Goal: Transaction & Acquisition: Purchase product/service

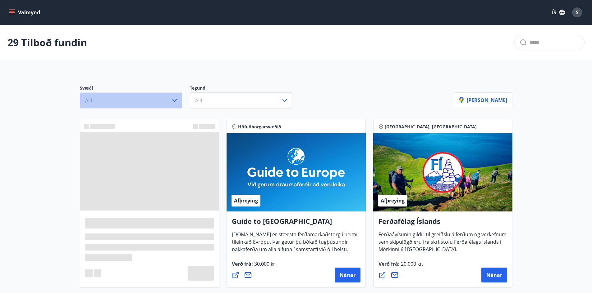
click at [174, 102] on icon "button" at bounding box center [174, 100] width 7 height 7
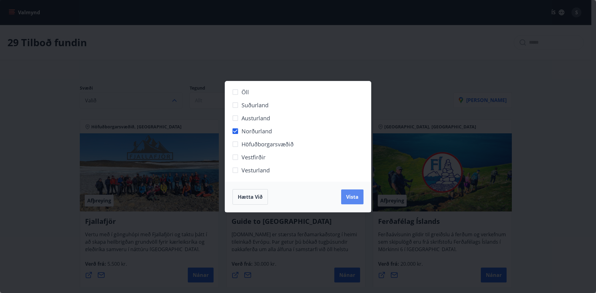
click at [351, 198] on span "Vista" at bounding box center [352, 197] width 12 height 7
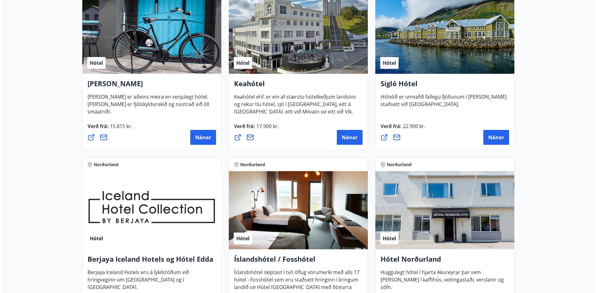
scroll to position [124, 0]
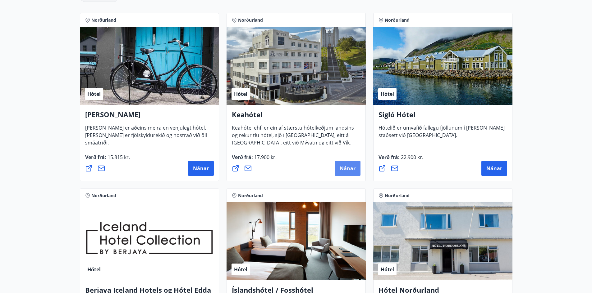
click at [346, 174] on button "Nánar" at bounding box center [347, 168] width 26 height 15
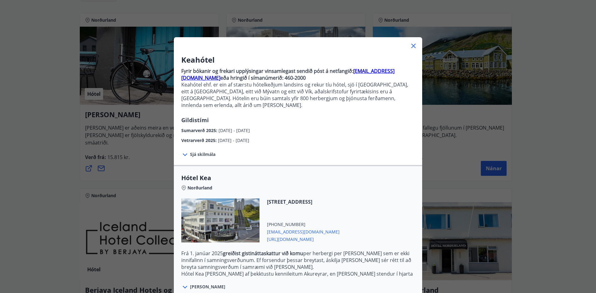
click at [195, 152] on span "Sjá skilmála" at bounding box center [202, 155] width 25 height 6
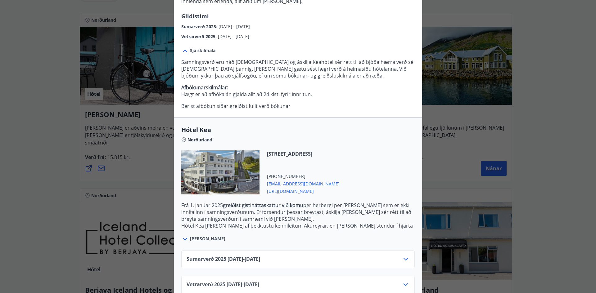
scroll to position [110, 0]
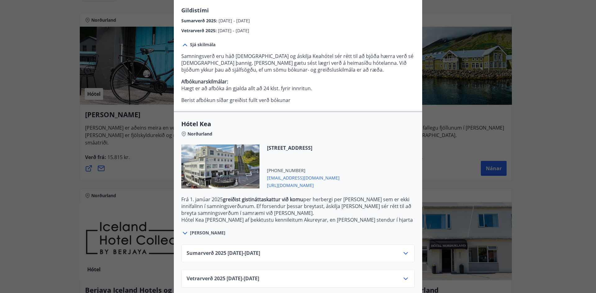
click at [198, 230] on span "[PERSON_NAME]" at bounding box center [207, 233] width 35 height 6
click at [196, 230] on span "[PERSON_NAME]" at bounding box center [207, 233] width 35 height 6
click at [183, 232] on icon at bounding box center [185, 233] width 4 height 2
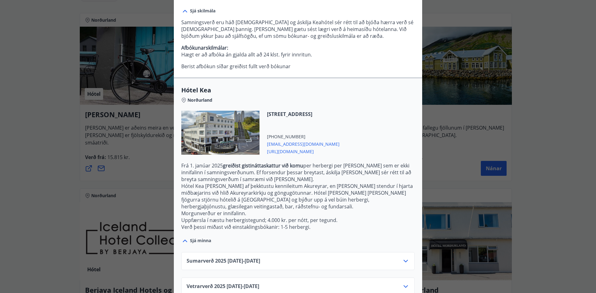
scroll to position [145, 0]
click at [340, 257] on div "Sumarverð [PHONE_NUMBER][DATE] - [DATE]" at bounding box center [298, 263] width 223 height 12
click at [404, 257] on icon at bounding box center [405, 260] width 7 height 7
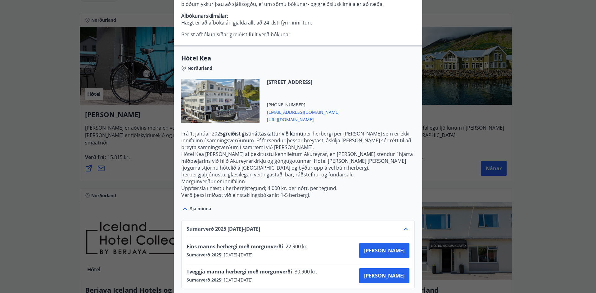
scroll to position [195, 0]
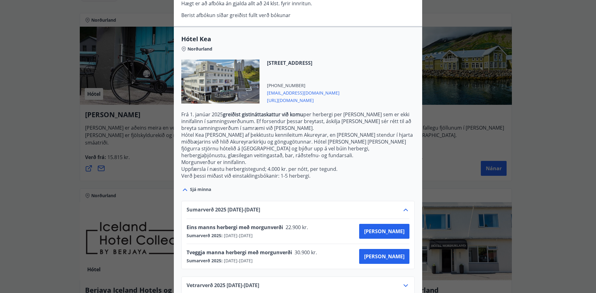
click at [405, 282] on icon at bounding box center [405, 285] width 7 height 7
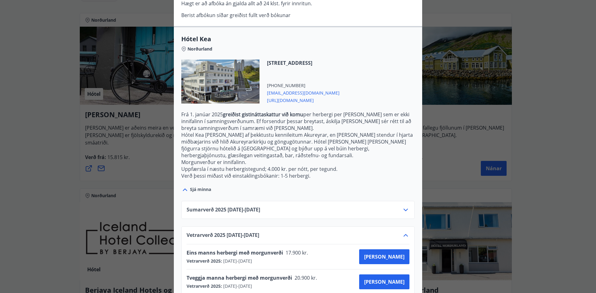
click at [402, 207] on icon at bounding box center [405, 210] width 7 height 7
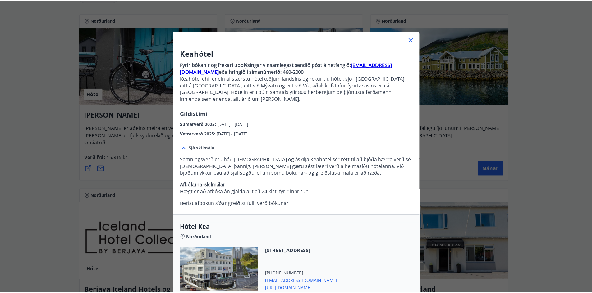
scroll to position [0, 0]
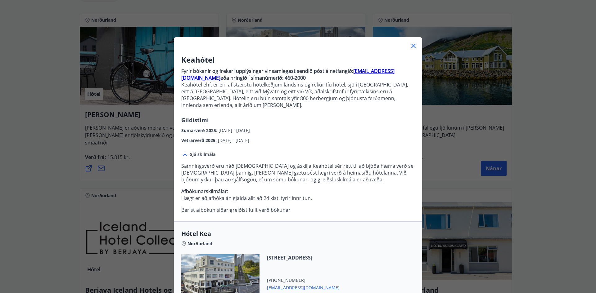
click at [413, 46] on icon at bounding box center [413, 46] width 1 height 1
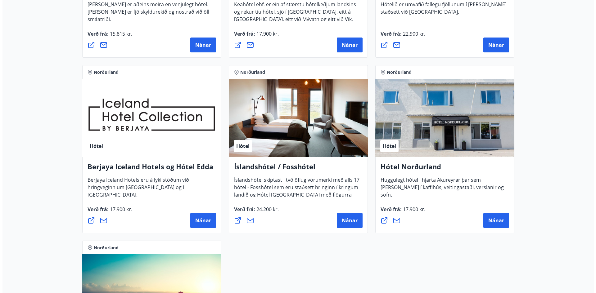
scroll to position [248, 0]
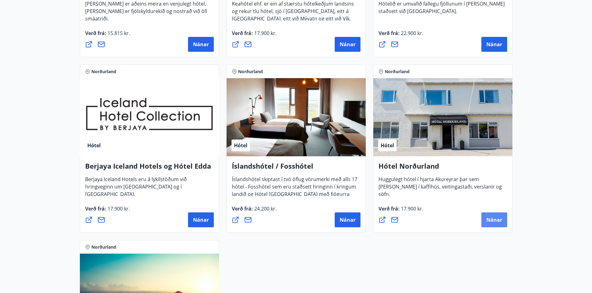
click at [492, 218] on span "Nánar" at bounding box center [494, 220] width 16 height 7
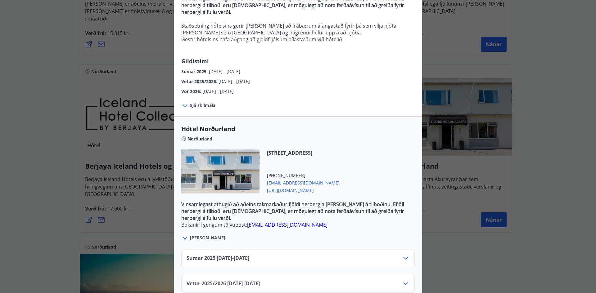
scroll to position [124, 0]
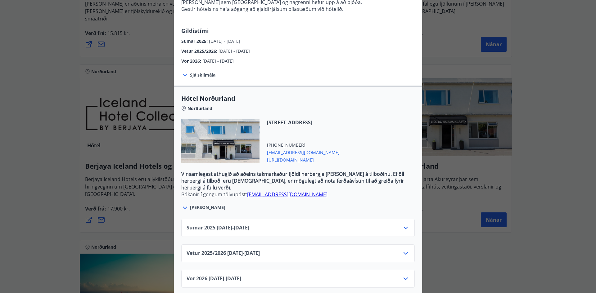
click at [195, 205] on span "[PERSON_NAME]" at bounding box center [207, 208] width 35 height 6
click at [183, 207] on icon at bounding box center [185, 208] width 4 height 2
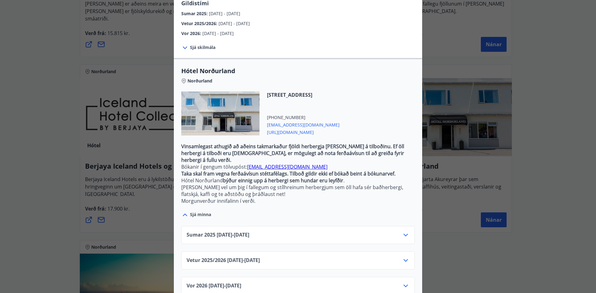
scroll to position [152, 0]
click at [403, 231] on icon at bounding box center [405, 234] width 7 height 7
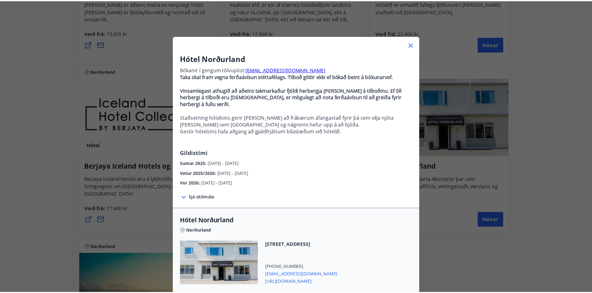
scroll to position [0, 0]
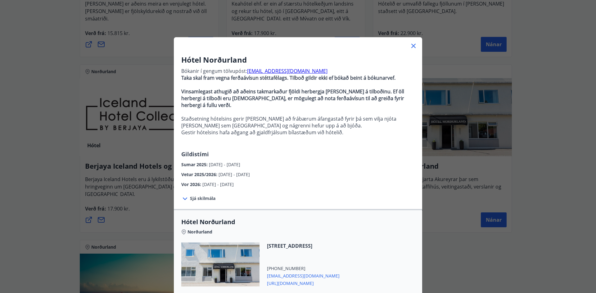
click at [410, 44] on icon at bounding box center [413, 45] width 7 height 7
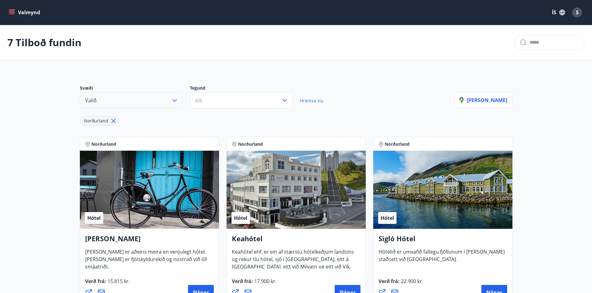
click at [8, 12] on button "Valmynd" at bounding box center [24, 12] width 35 height 11
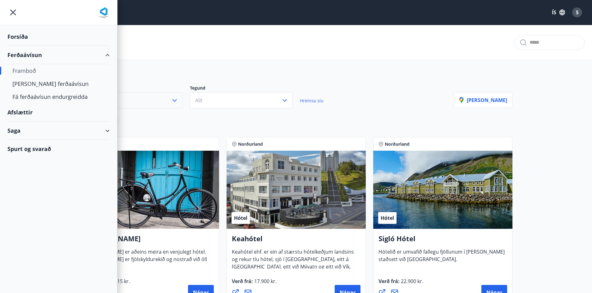
click at [34, 74] on div "Framboð" at bounding box center [58, 70] width 92 height 13
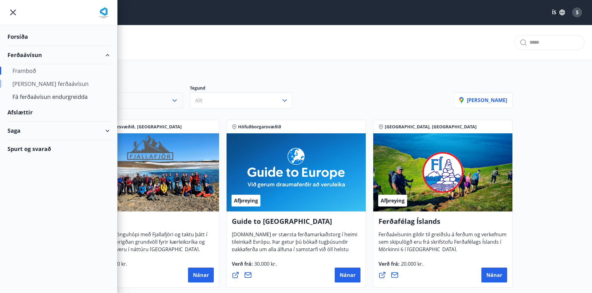
click at [40, 85] on div "[PERSON_NAME] ferðaávísun" at bounding box center [58, 83] width 92 height 13
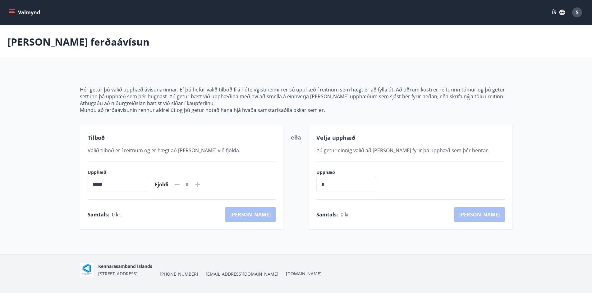
click at [131, 183] on input "*****" at bounding box center [118, 184] width 60 height 15
click at [93, 185] on input "*****" at bounding box center [118, 184] width 60 height 15
click at [96, 185] on input "*****" at bounding box center [118, 184] width 60 height 15
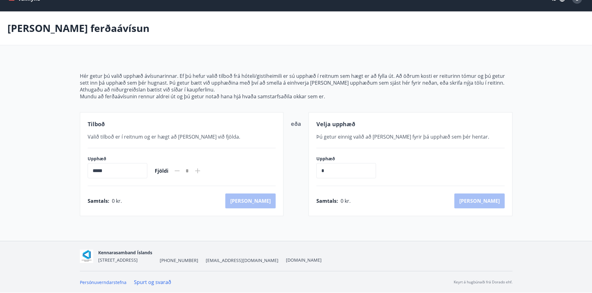
click at [88, 175] on input "*****" at bounding box center [118, 170] width 60 height 15
click at [134, 172] on input "*****" at bounding box center [118, 170] width 60 height 15
click at [201, 173] on icon at bounding box center [197, 170] width 7 height 7
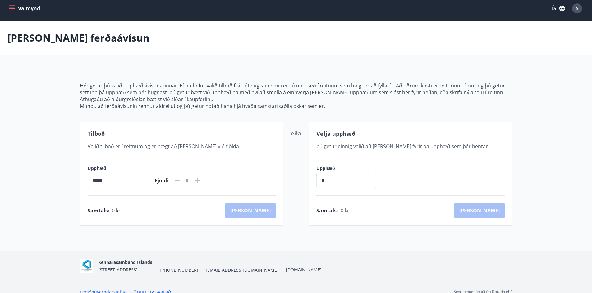
scroll to position [0, 0]
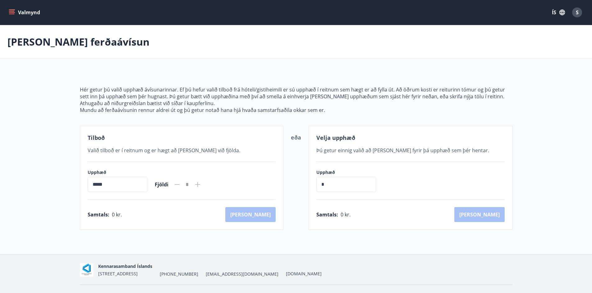
click at [11, 13] on icon "menu" at bounding box center [12, 12] width 7 height 1
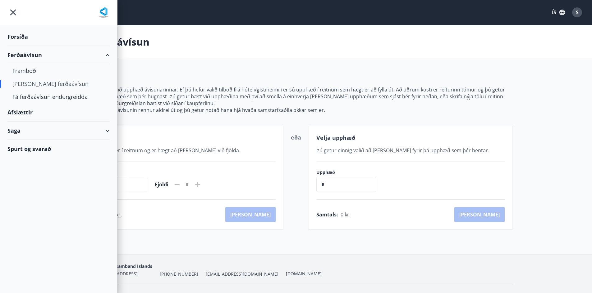
click at [25, 135] on div "Saga" at bounding box center [58, 131] width 102 height 18
click at [27, 148] on div "Ferðaávísun" at bounding box center [58, 146] width 92 height 13
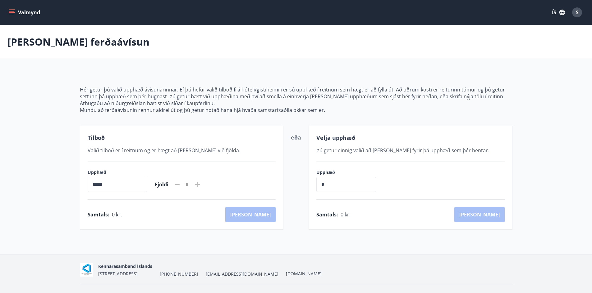
click at [11, 15] on icon "menu" at bounding box center [12, 12] width 6 height 6
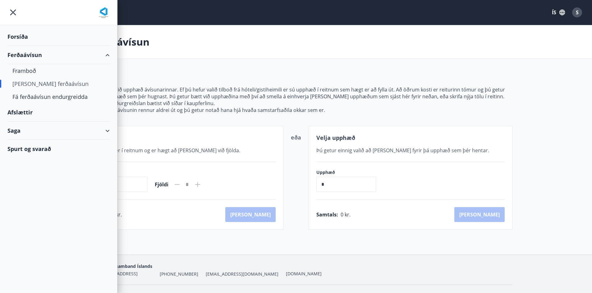
click at [22, 132] on div "Saga" at bounding box center [58, 131] width 102 height 18
click at [31, 188] on div "Spurt og svarað" at bounding box center [58, 188] width 102 height 18
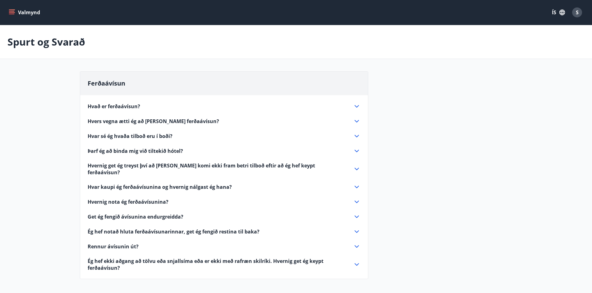
click at [357, 107] on icon at bounding box center [356, 106] width 4 height 2
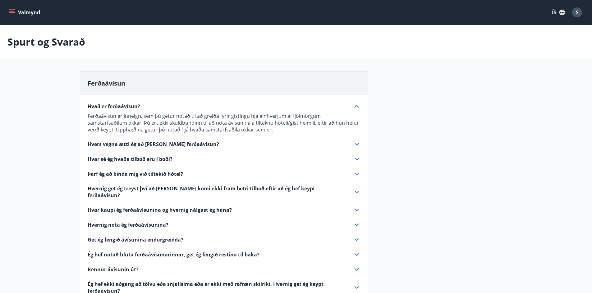
click at [353, 146] on icon at bounding box center [356, 144] width 7 height 7
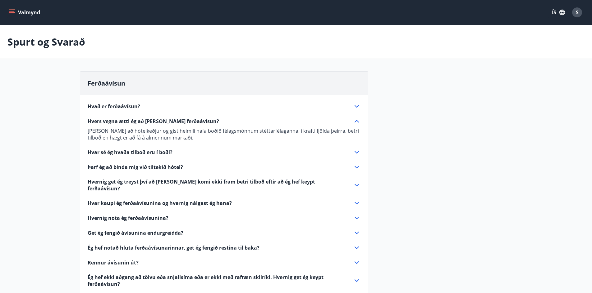
drag, startPoint x: 357, startPoint y: 148, endPoint x: 357, endPoint y: 151, distance: 3.8
click at [357, 151] on div "Hvað er ferðaávísun? Ferðaávísun er inneign, sem þú getur notað til að greiða f…" at bounding box center [224, 191] width 288 height 193
click at [356, 153] on icon at bounding box center [356, 152] width 7 height 7
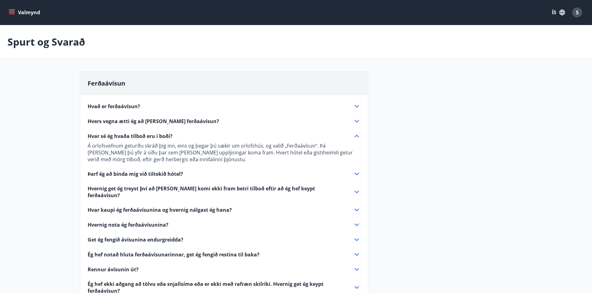
click at [356, 207] on icon at bounding box center [356, 210] width 7 height 7
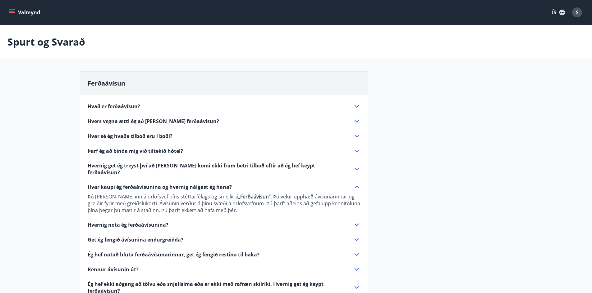
click at [355, 221] on icon at bounding box center [356, 224] width 7 height 7
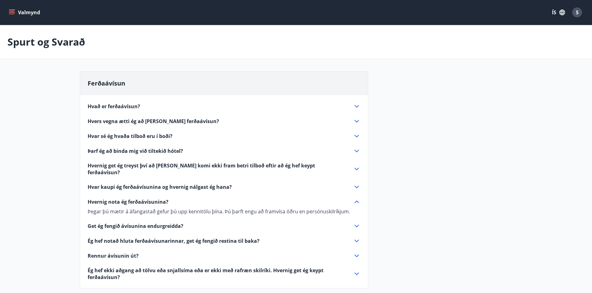
click at [354, 238] on icon at bounding box center [356, 241] width 7 height 7
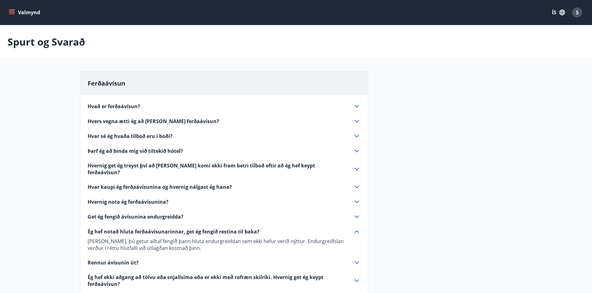
click at [357, 259] on icon at bounding box center [356, 262] width 7 height 7
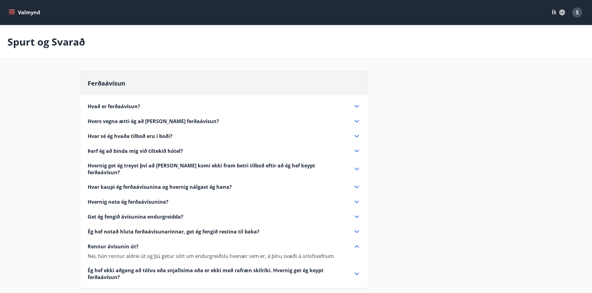
click at [357, 137] on icon at bounding box center [356, 136] width 7 height 7
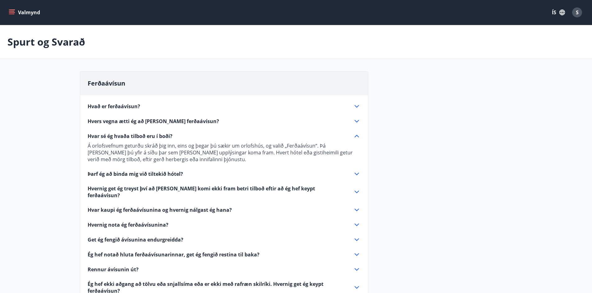
click at [11, 9] on button "Valmynd" at bounding box center [24, 12] width 35 height 11
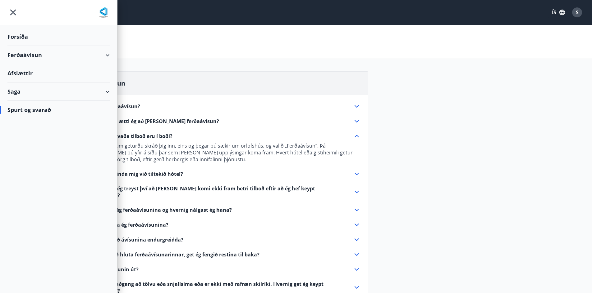
click at [14, 54] on div "Ferðaávísun" at bounding box center [58, 55] width 102 height 18
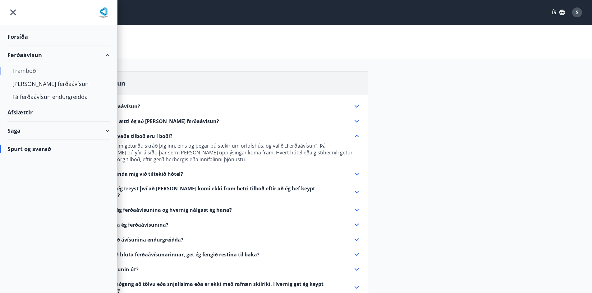
click at [21, 72] on div "Framboð" at bounding box center [58, 70] width 92 height 13
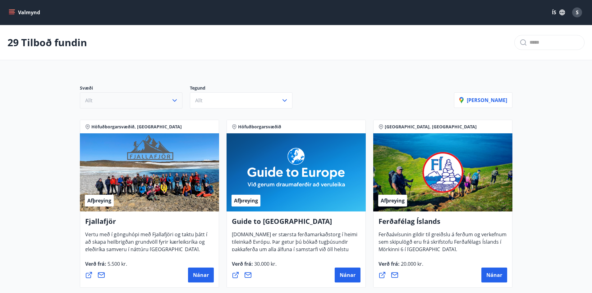
click at [126, 100] on button "Allt" at bounding box center [131, 101] width 102 height 16
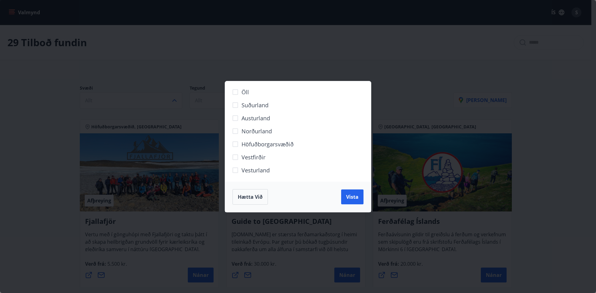
click at [244, 130] on span "Norðurland" at bounding box center [257, 131] width 30 height 8
click at [357, 201] on button "Vista" at bounding box center [352, 197] width 22 height 15
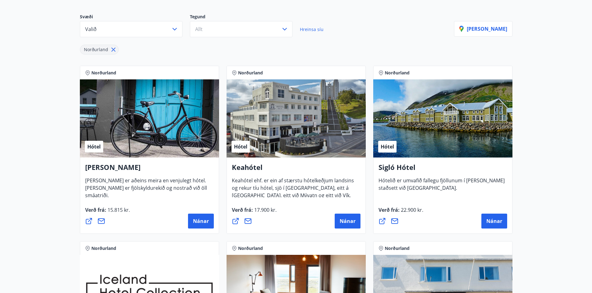
scroll to position [62, 0]
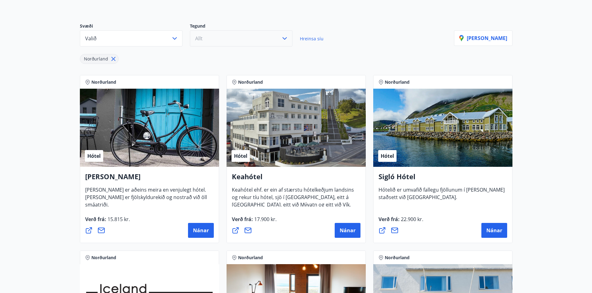
click at [264, 40] on button "Allt" at bounding box center [241, 38] width 102 height 16
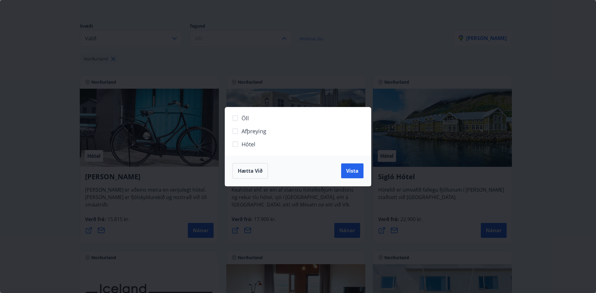
click at [589, 98] on div "Öll Afþreying Hótel Hætta við Vista" at bounding box center [298, 146] width 596 height 293
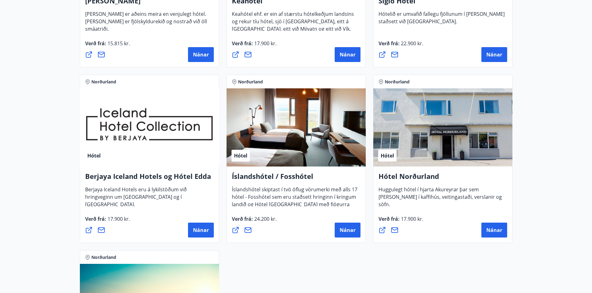
scroll to position [248, 0]
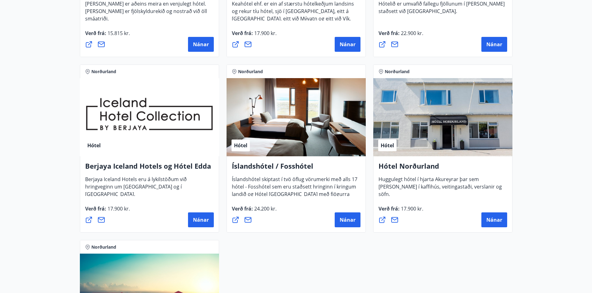
click at [383, 220] on icon at bounding box center [381, 219] width 7 height 7
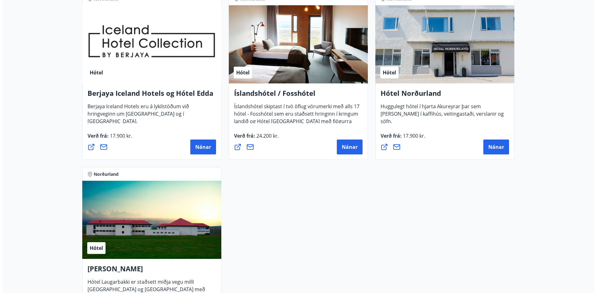
scroll to position [280, 0]
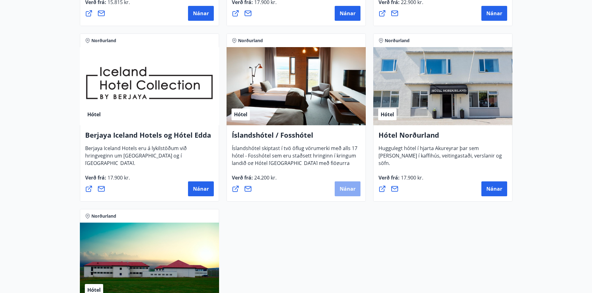
click at [352, 191] on span "Nánar" at bounding box center [347, 189] width 16 height 7
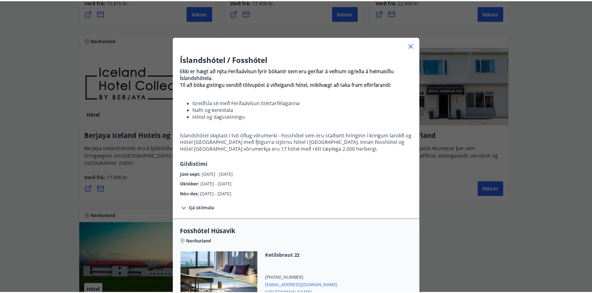
scroll to position [0, 0]
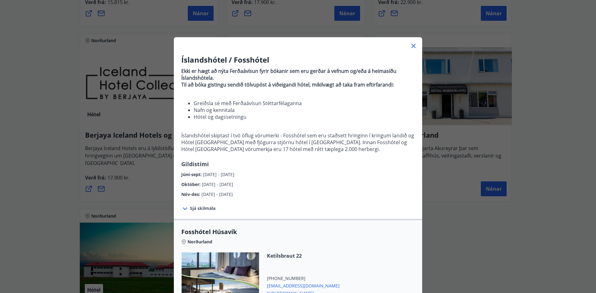
click at [413, 45] on icon at bounding box center [413, 45] width 7 height 7
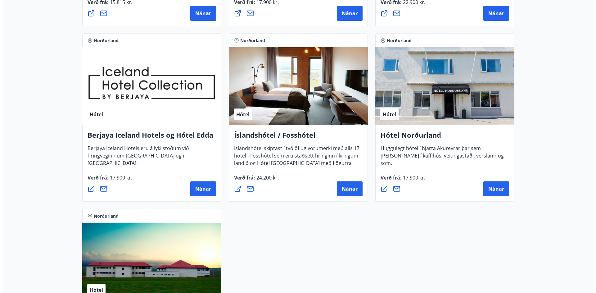
scroll to position [248, 0]
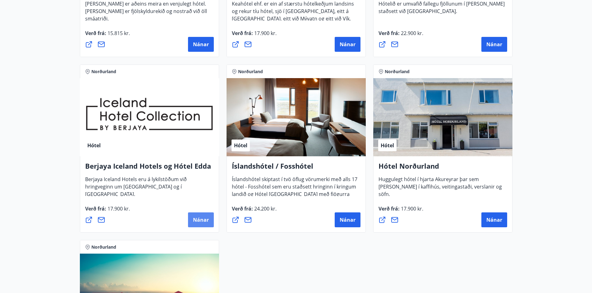
click at [192, 221] on button "Nánar" at bounding box center [201, 220] width 26 height 15
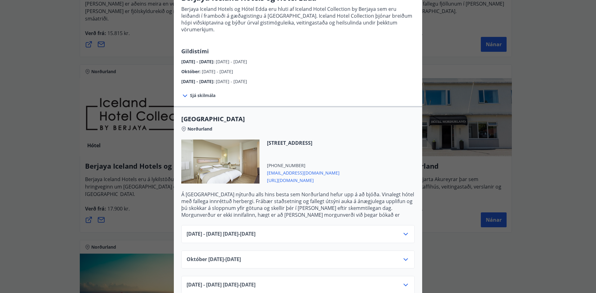
scroll to position [93, 0]
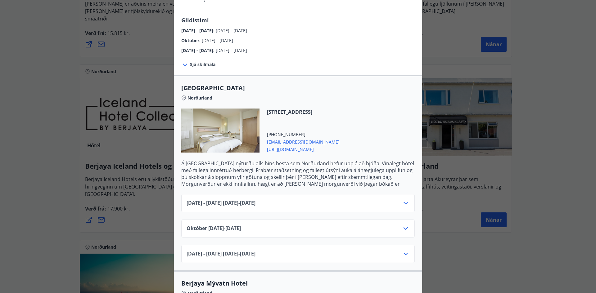
click at [292, 201] on div "[DATE] - [DATE] [DATE] - [DATE]" at bounding box center [298, 206] width 223 height 12
click at [408, 194] on div "[DATE] - [DATE] [DATE] - [DATE]" at bounding box center [298, 203] width 234 height 18
click at [405, 202] on icon at bounding box center [406, 203] width 4 height 2
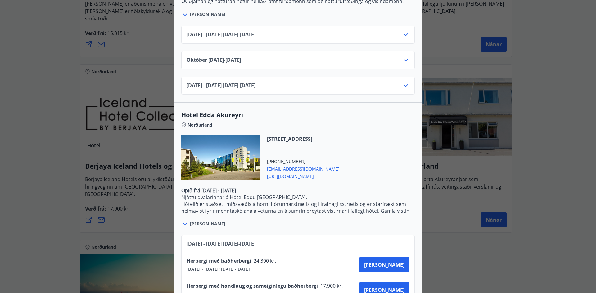
scroll to position [512, 0]
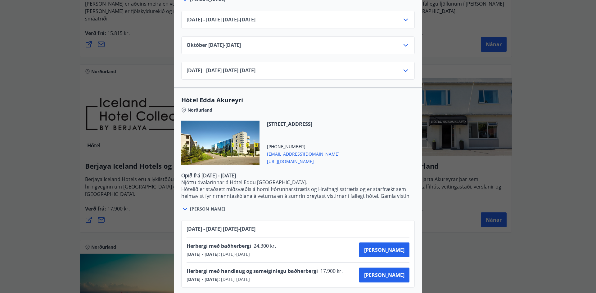
click at [184, 206] on icon at bounding box center [184, 209] width 7 height 7
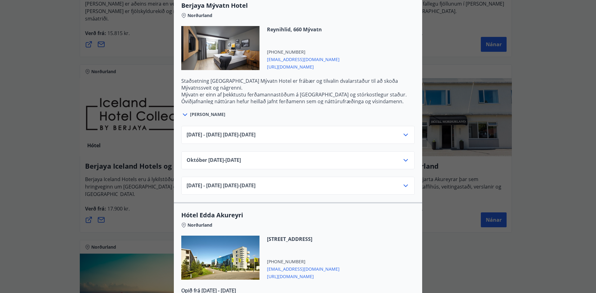
scroll to position [377, 0]
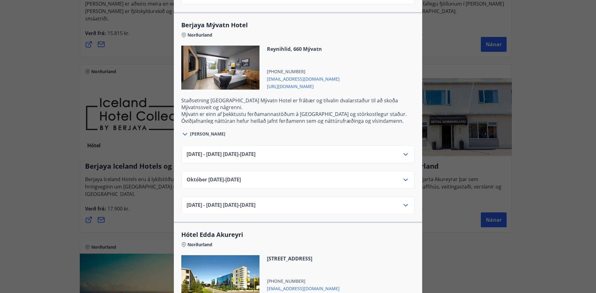
click at [404, 153] on icon at bounding box center [406, 154] width 4 height 2
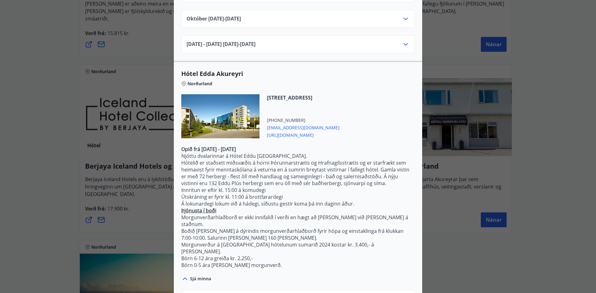
scroll to position [620, 0]
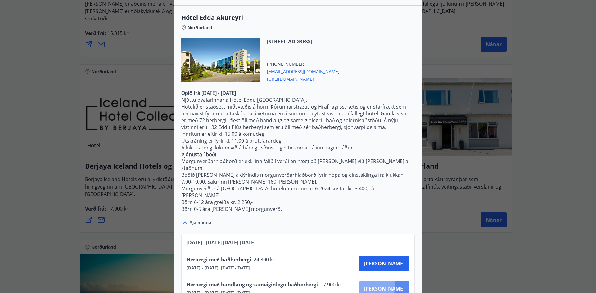
click at [398, 286] on span "[PERSON_NAME]" at bounding box center [384, 289] width 40 height 7
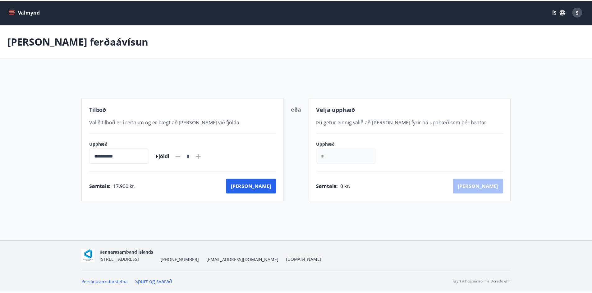
scroll to position [1, 0]
